Goal: Entertainment & Leisure: Consume media (video, audio)

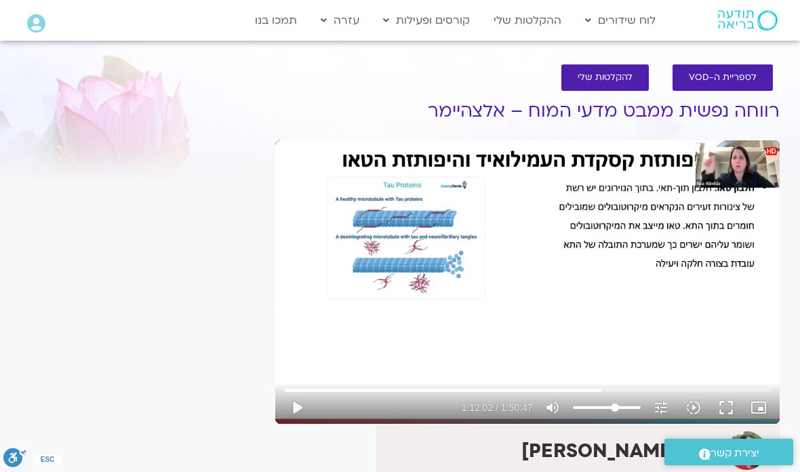
type input "4322.45001666719"
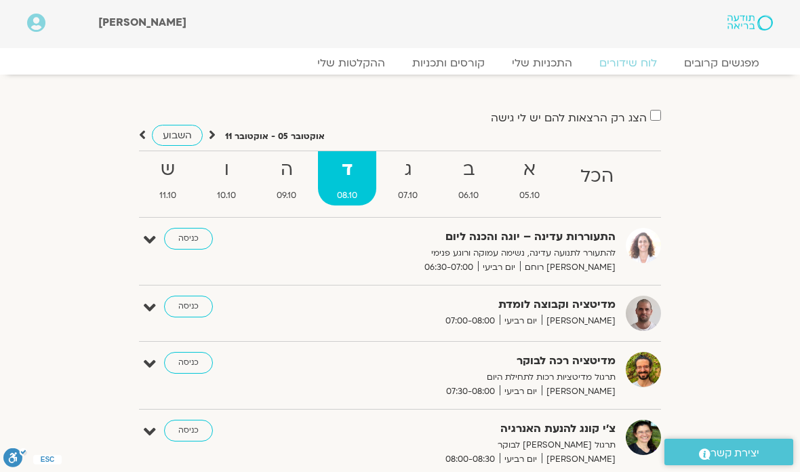
click at [540, 170] on strong "א" at bounding box center [529, 170] width 58 height 31
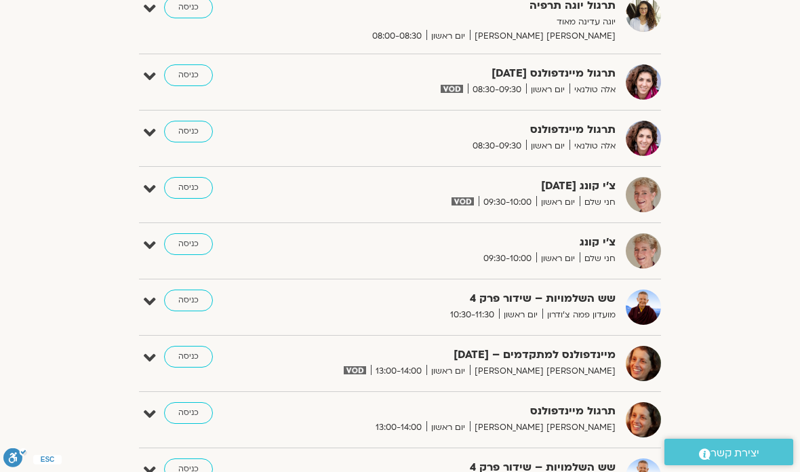
scroll to position [649, 0]
click at [187, 186] on link "כניסה" at bounding box center [188, 187] width 49 height 22
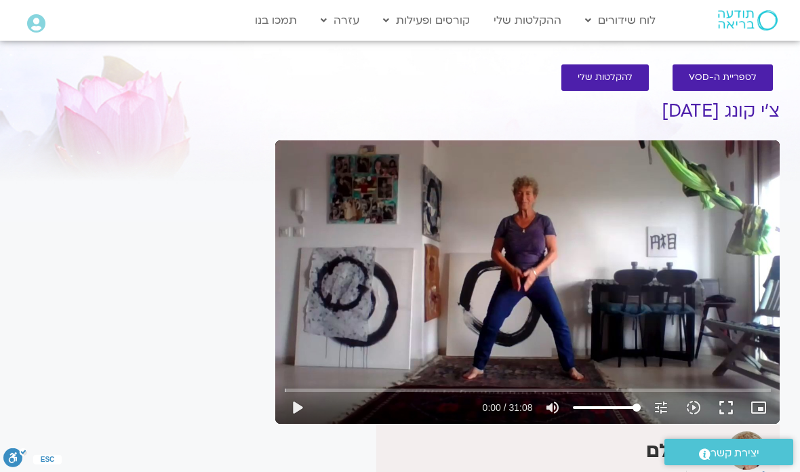
click at [719, 407] on button "fullscreen" at bounding box center [726, 407] width 33 height 33
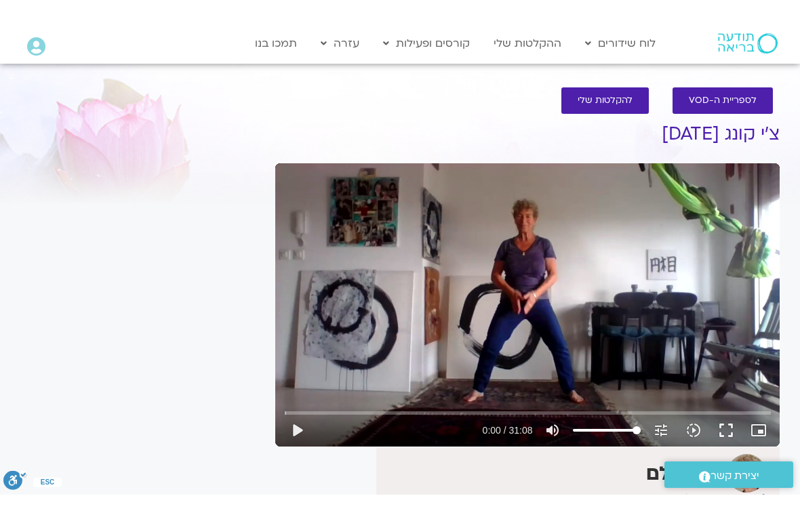
scroll to position [16, 0]
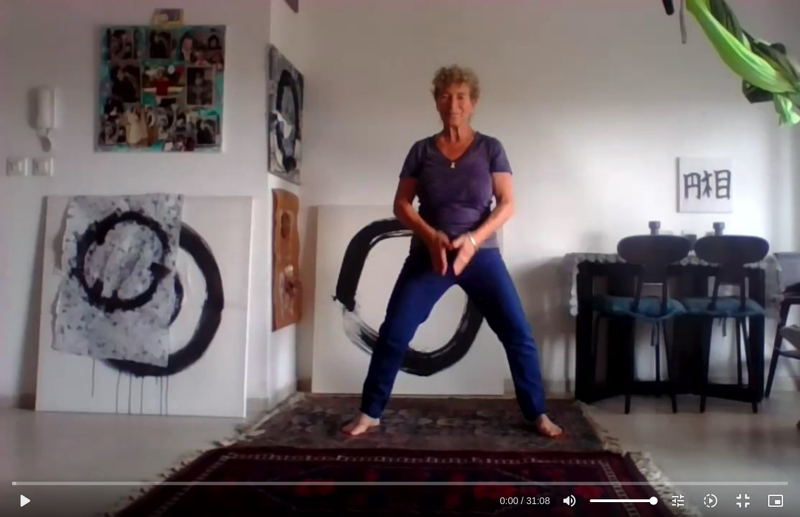
click at [25, 471] on button "play_arrow" at bounding box center [24, 501] width 33 height 33
click at [28, 471] on button "pause" at bounding box center [24, 501] width 33 height 33
click at [39, 471] on button "play_arrow" at bounding box center [24, 501] width 33 height 33
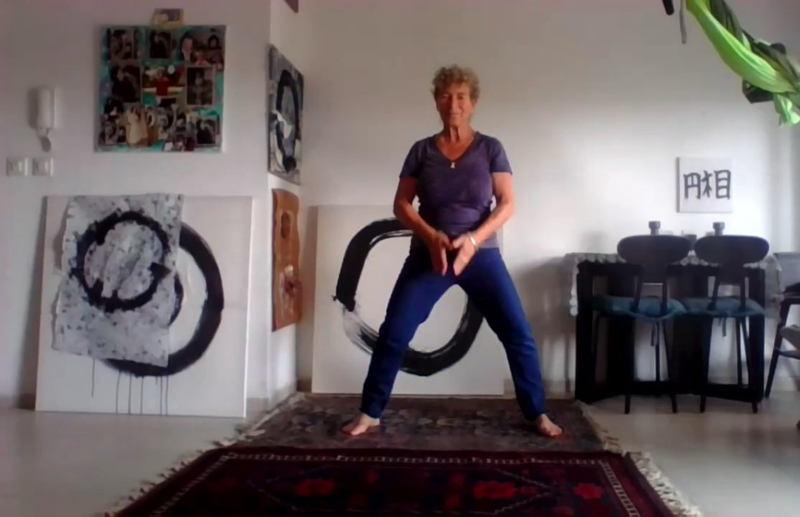
type input "1868.16"
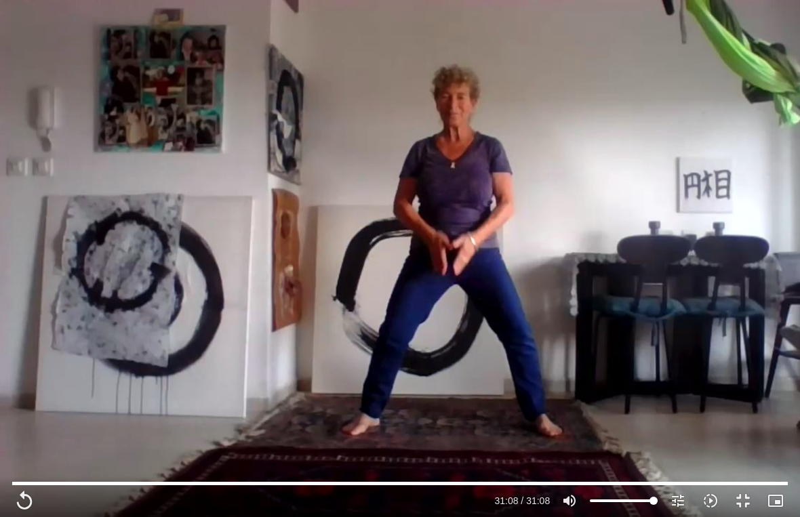
click at [744, 471] on button "fullscreen_exit" at bounding box center [743, 501] width 33 height 33
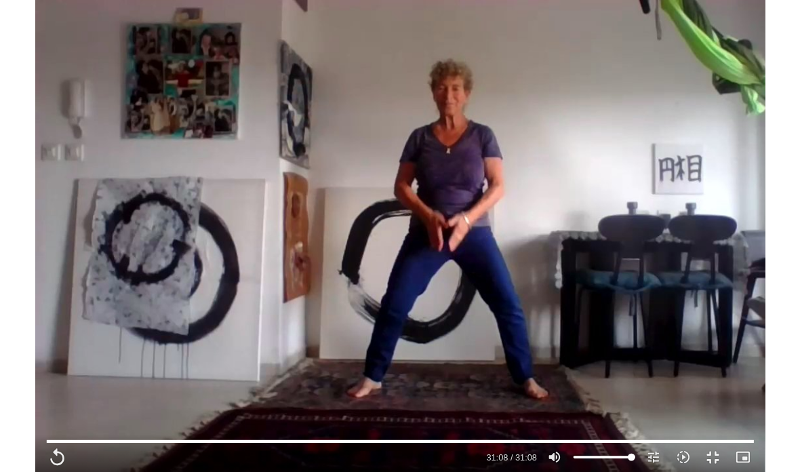
scroll to position [0, 0]
